Goal: Task Accomplishment & Management: Manage account settings

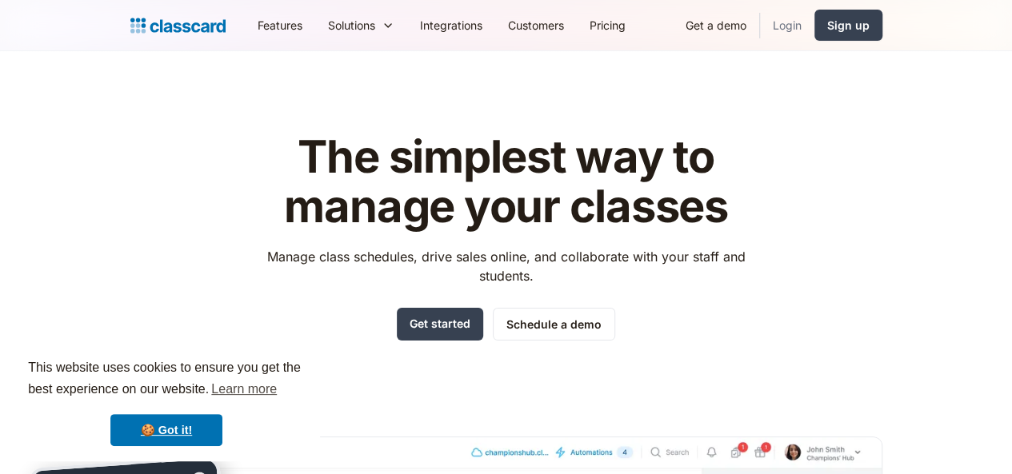
click at [814, 32] on link "Login" at bounding box center [787, 25] width 54 height 36
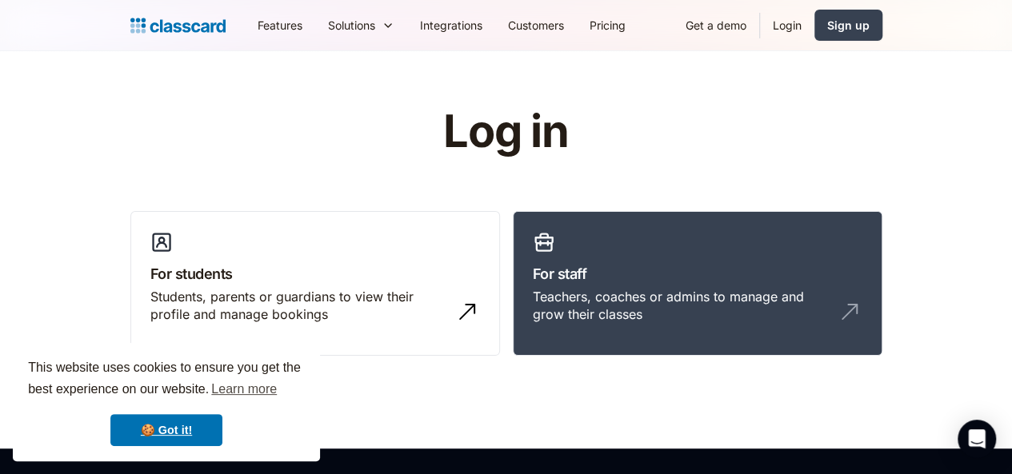
click at [814, 32] on link "Login" at bounding box center [787, 25] width 54 height 36
